Goal: Transaction & Acquisition: Obtain resource

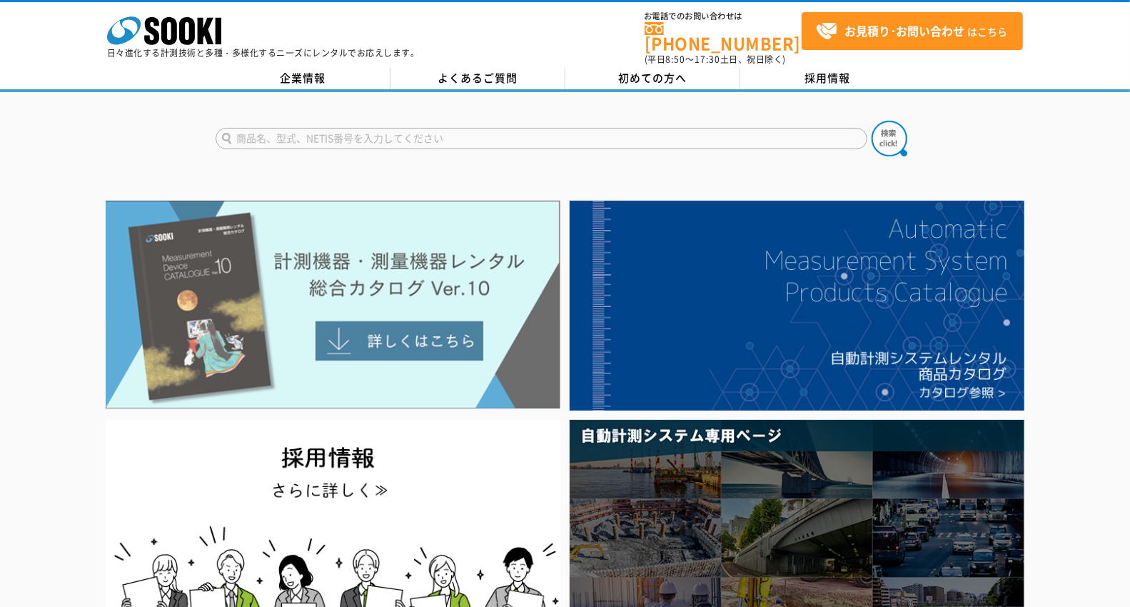
click at [416, 341] on img at bounding box center [333, 305] width 455 height 209
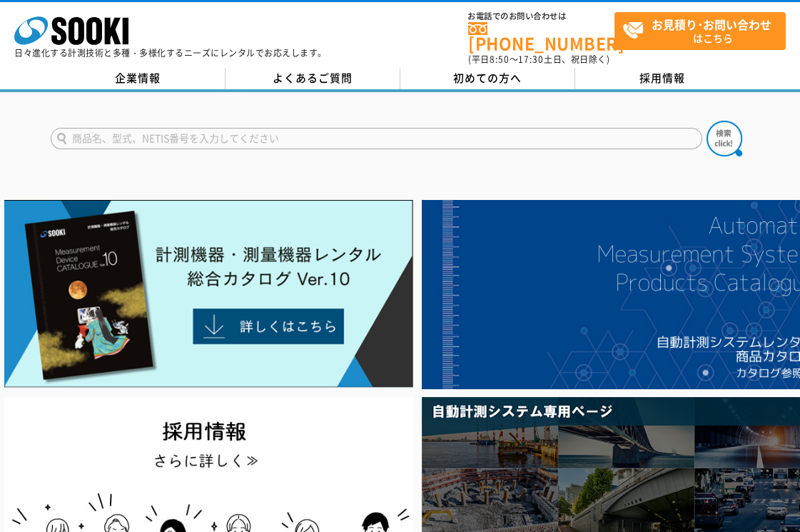
click at [263, 135] on input "text" at bounding box center [377, 138] width 652 height 21
type input "きんりん"
click at [707, 121] on button at bounding box center [725, 139] width 36 height 36
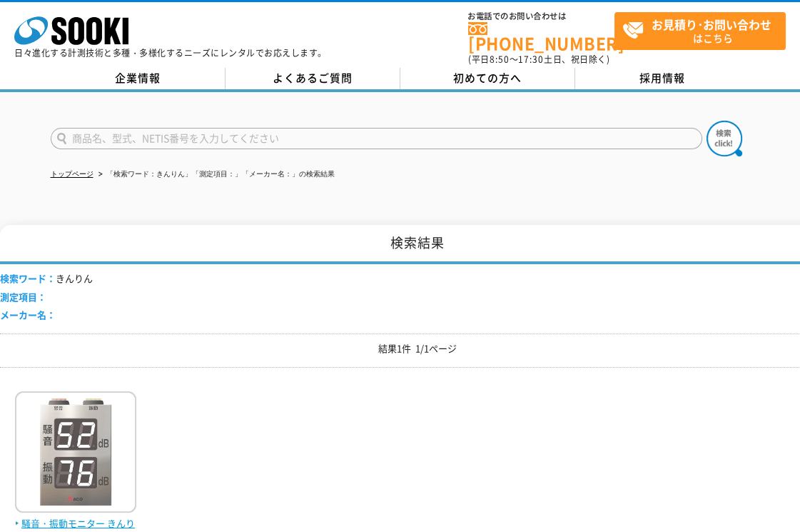
click at [97, 460] on img at bounding box center [75, 453] width 121 height 125
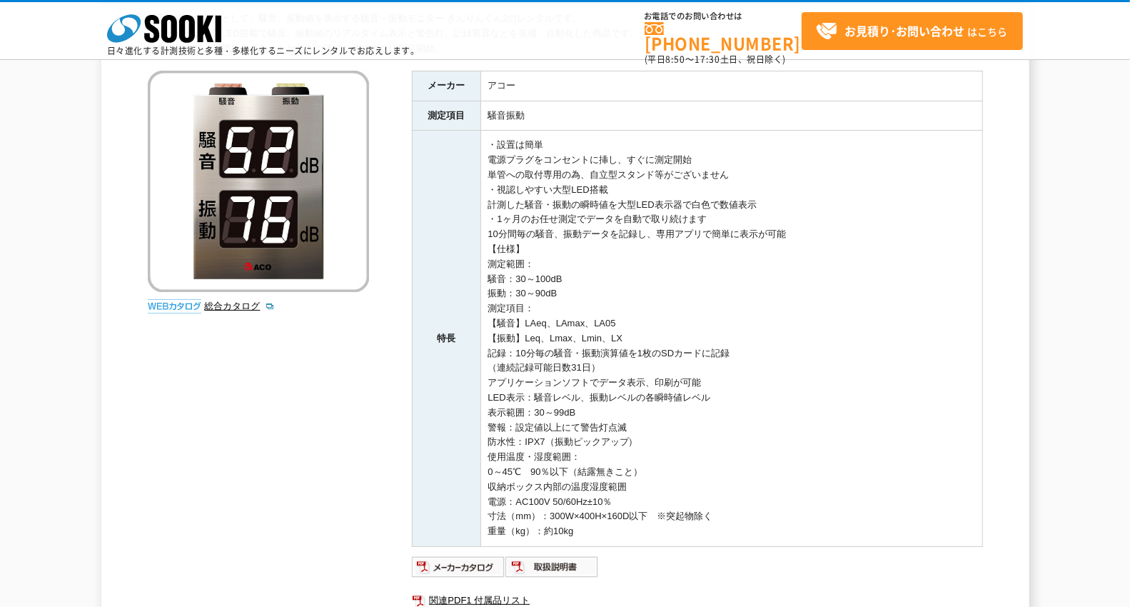
scroll to position [409, 0]
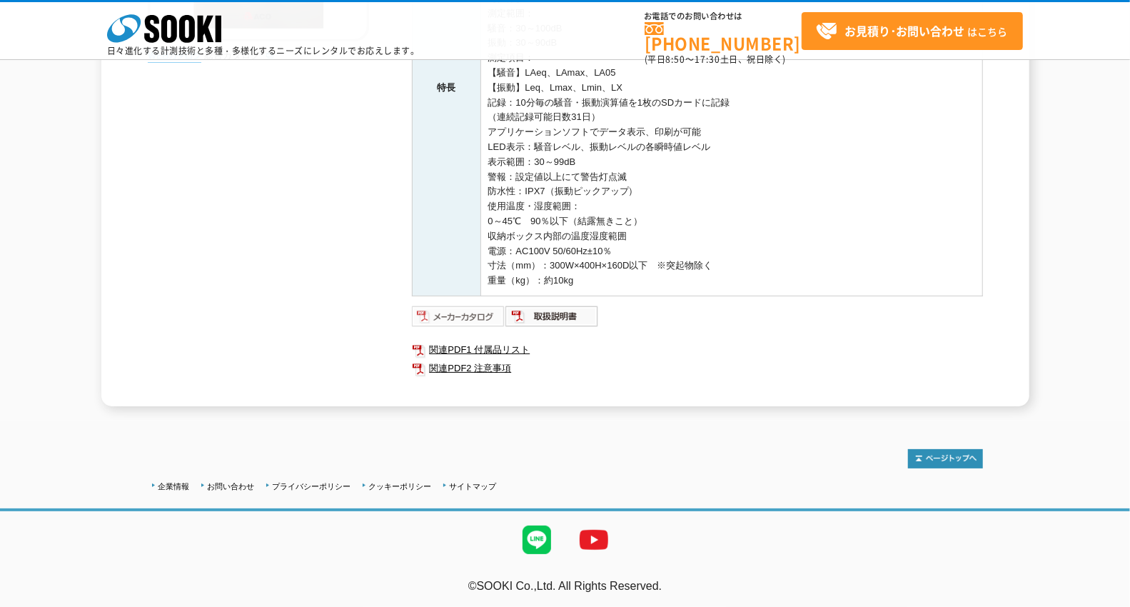
click at [461, 316] on img at bounding box center [459, 316] width 94 height 23
